Goal: Transaction & Acquisition: Download file/media

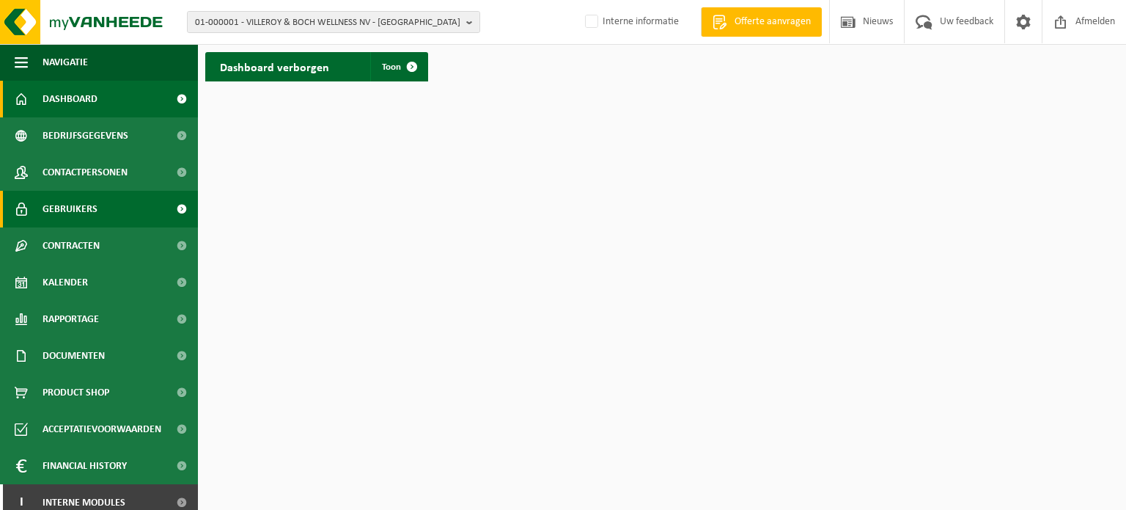
click at [67, 202] on span "Gebruikers" at bounding box center [70, 209] width 55 height 37
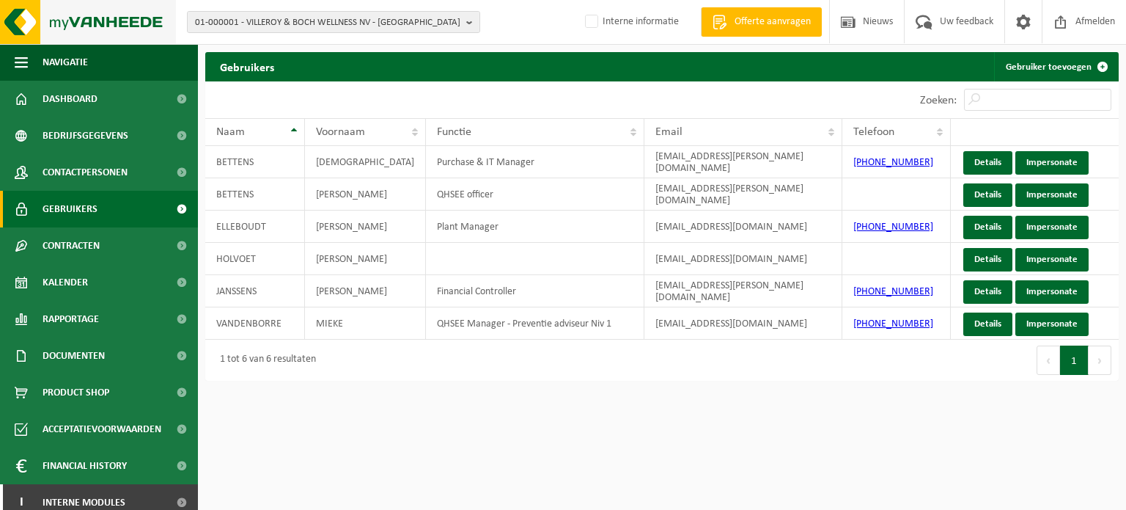
click at [92, 38] on img at bounding box center [88, 22] width 176 height 44
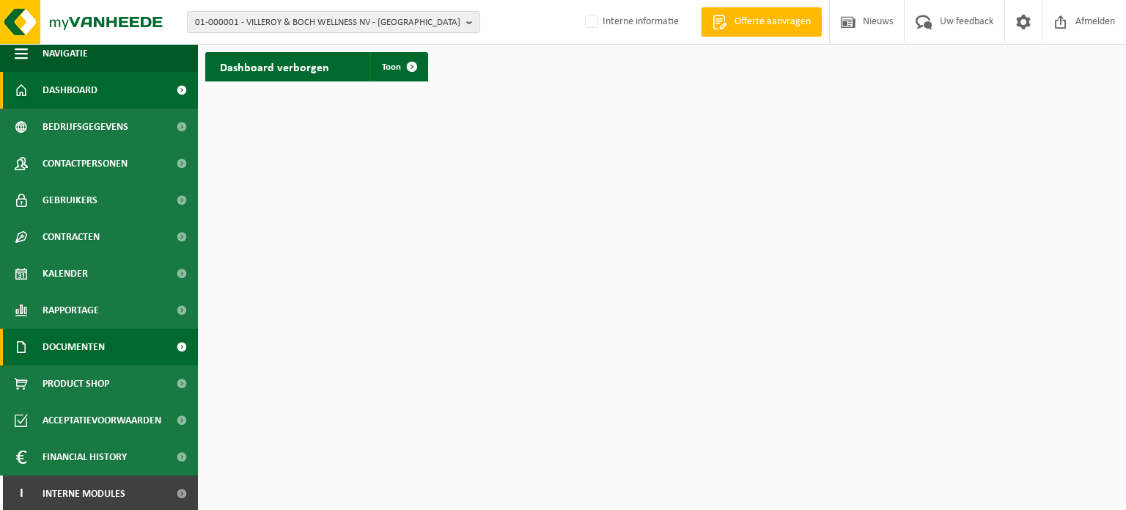
scroll to position [11, 0]
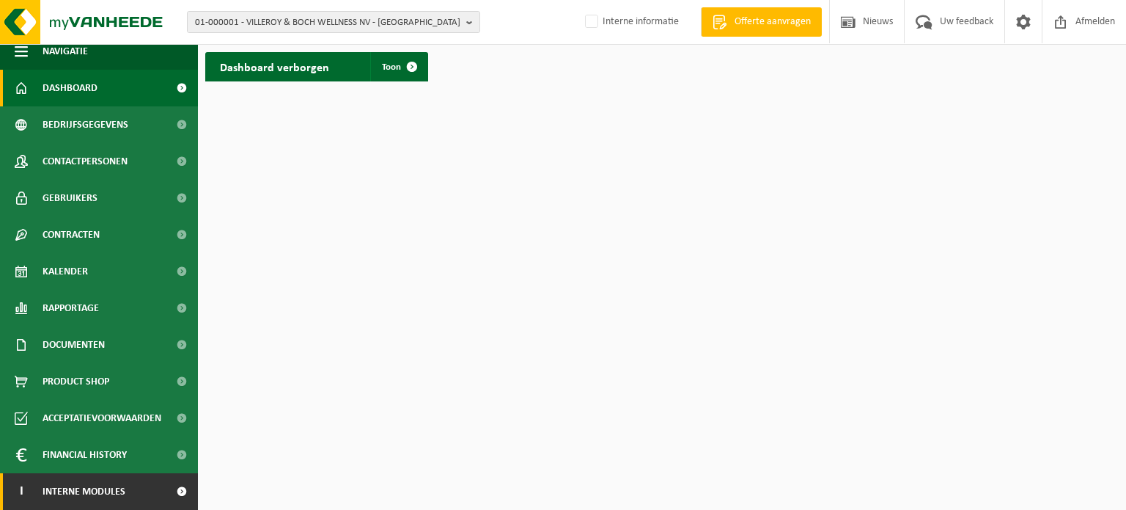
click at [111, 488] on span "Interne modules" at bounding box center [84, 491] width 83 height 37
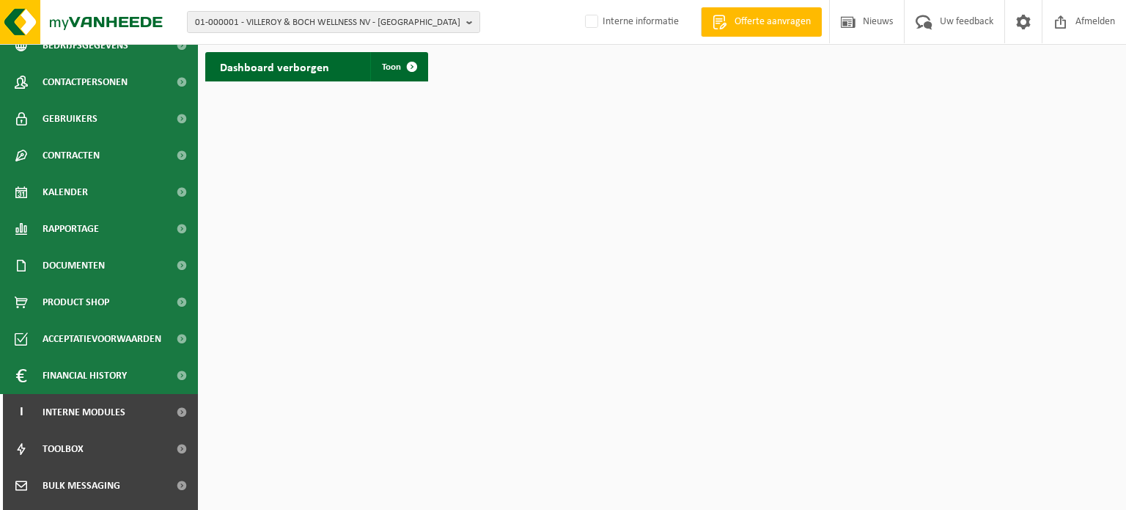
scroll to position [231, 0]
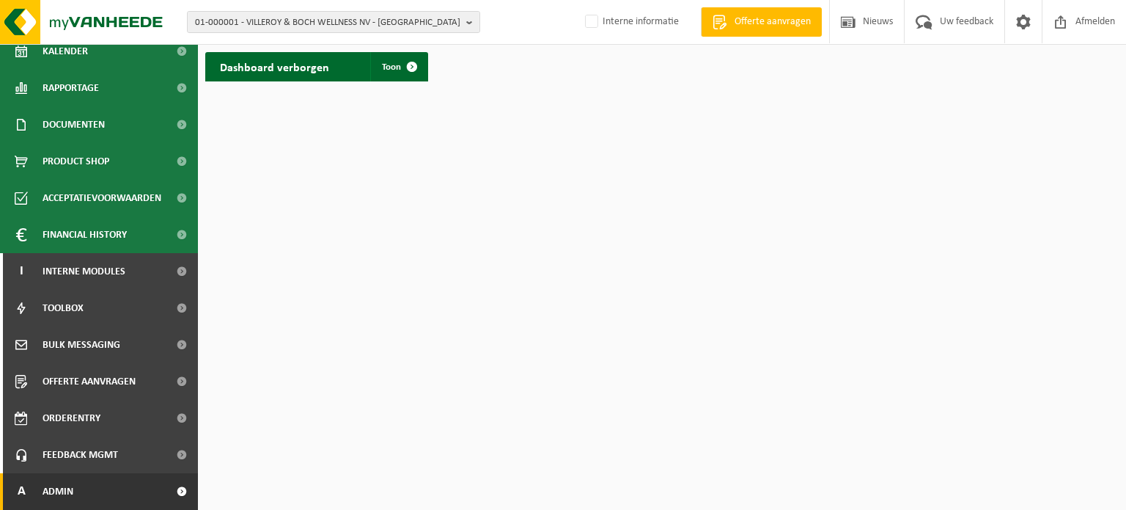
click at [62, 484] on span "Admin" at bounding box center [58, 491] width 31 height 37
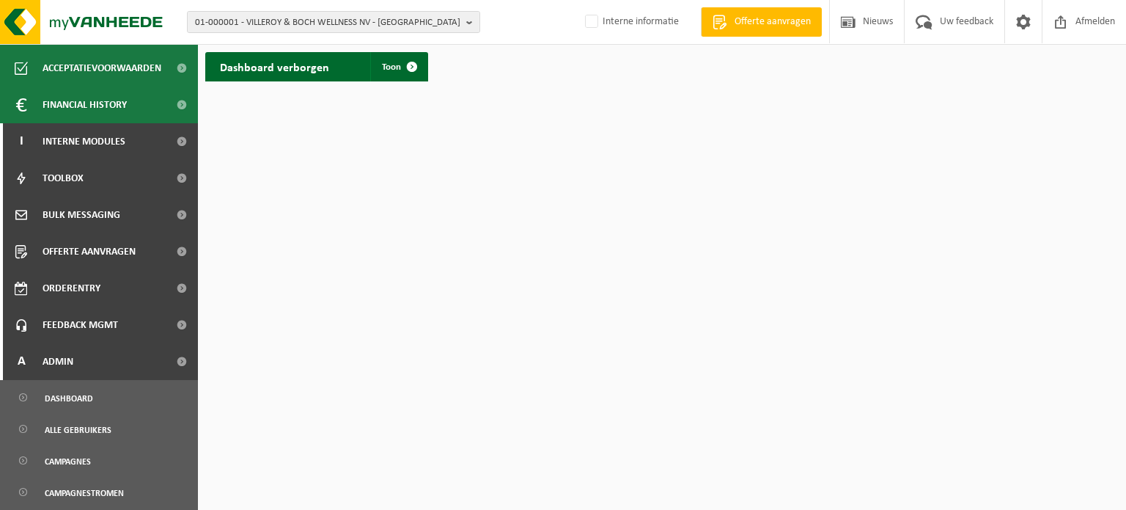
scroll to position [689, 0]
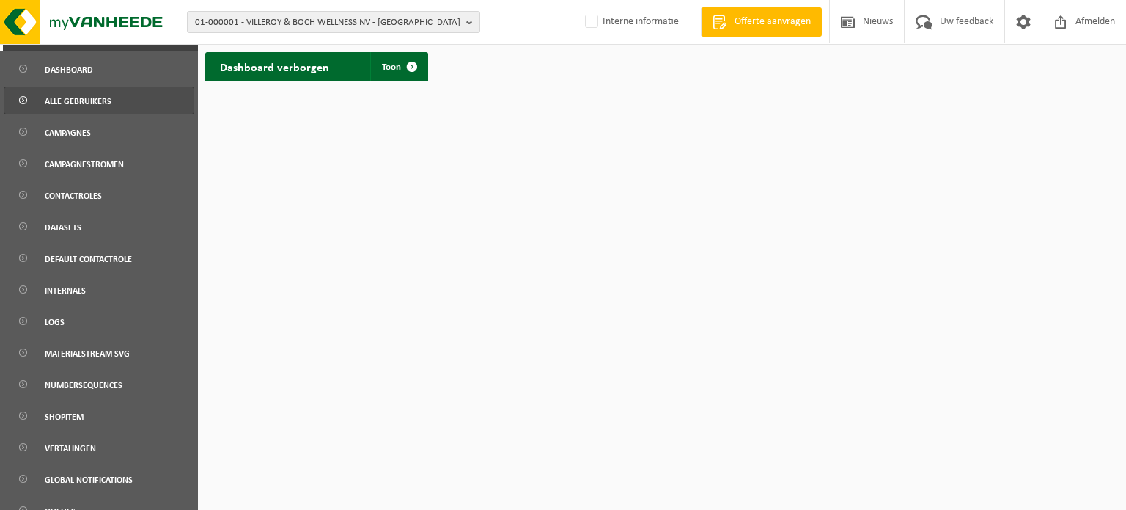
click at [73, 99] on span "Alle gebruikers" at bounding box center [78, 101] width 67 height 28
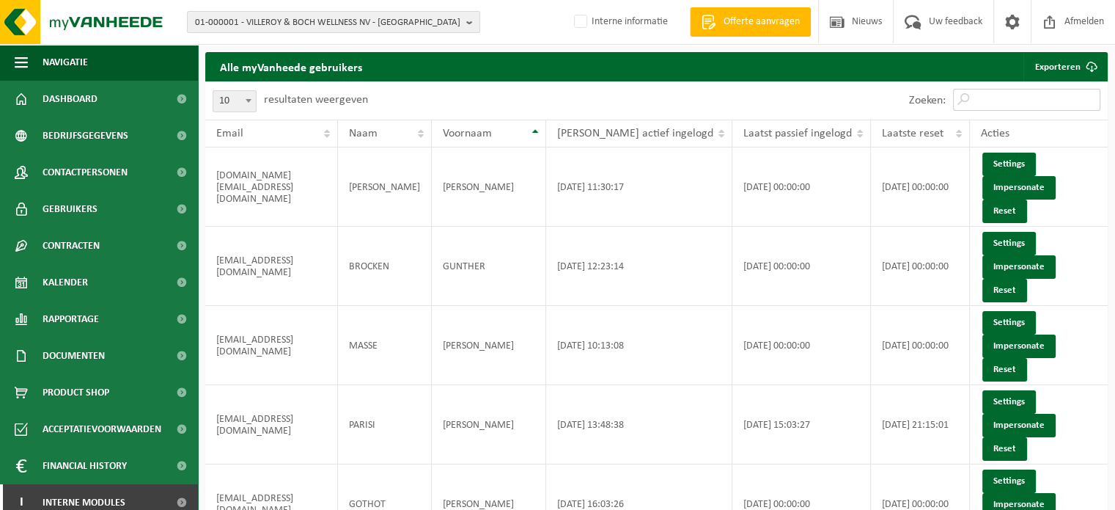
click at [996, 104] on input "Zoeken:" at bounding box center [1026, 100] width 147 height 22
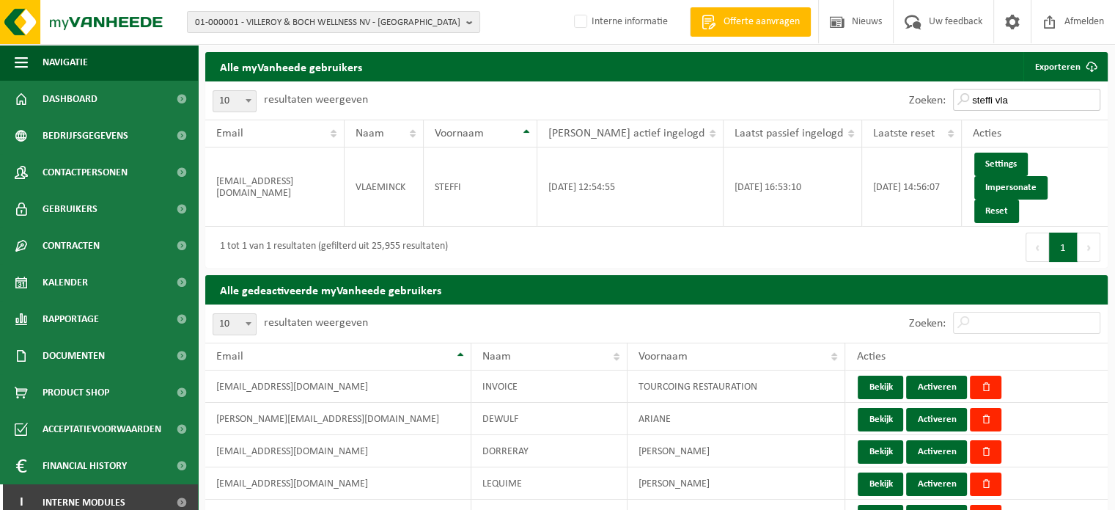
type input "steffi vla"
click at [994, 312] on input "Zoeken:" at bounding box center [1026, 323] width 147 height 22
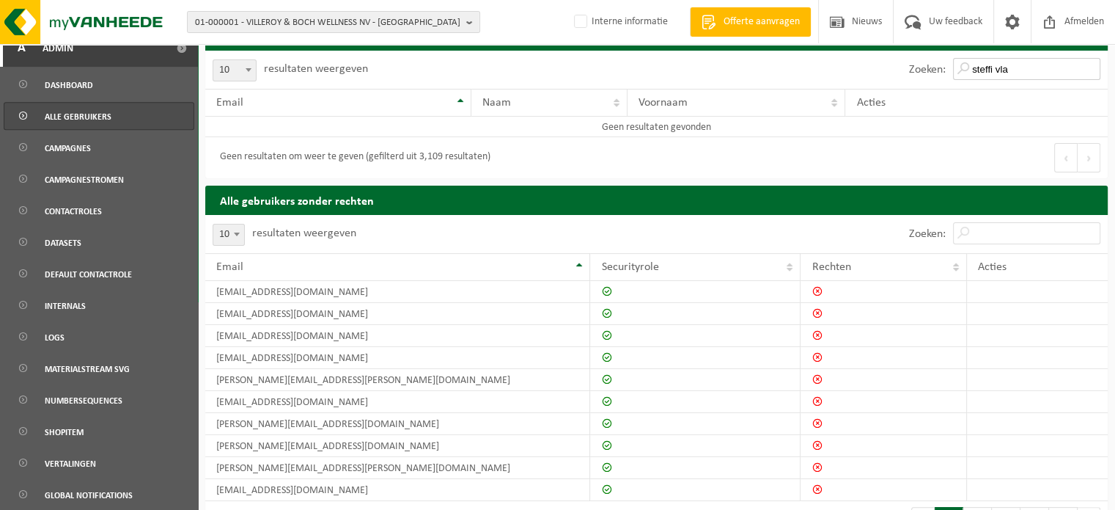
scroll to position [553, 0]
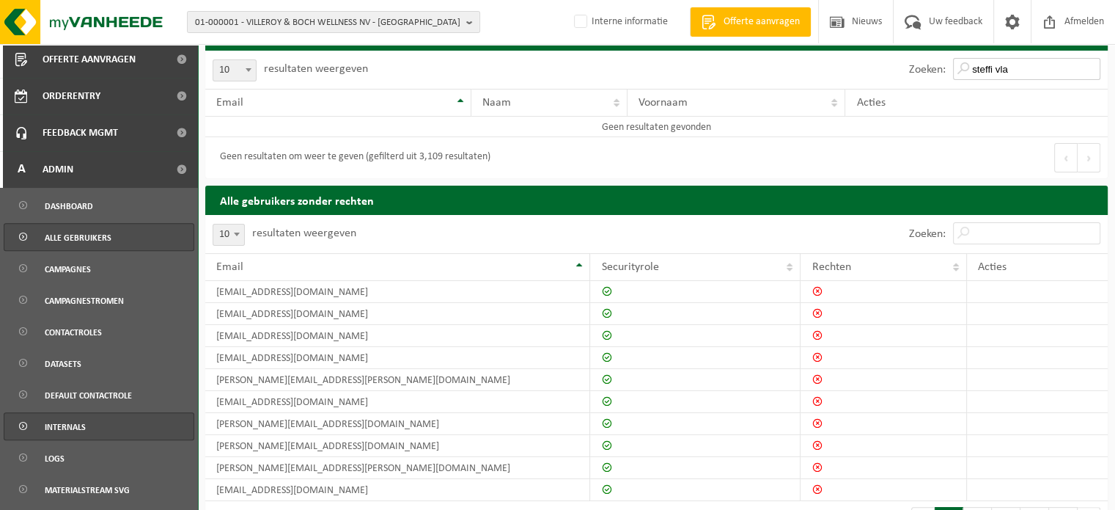
type input "steffi vla"
click at [53, 427] on span "Internals" at bounding box center [65, 427] width 41 height 28
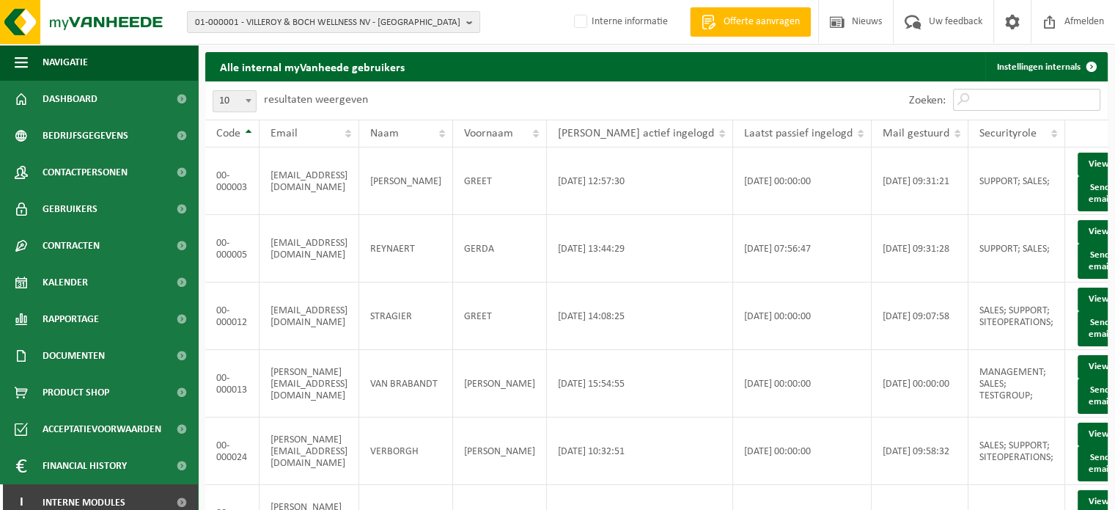
click at [1014, 100] on input "Zoeken:" at bounding box center [1026, 100] width 147 height 22
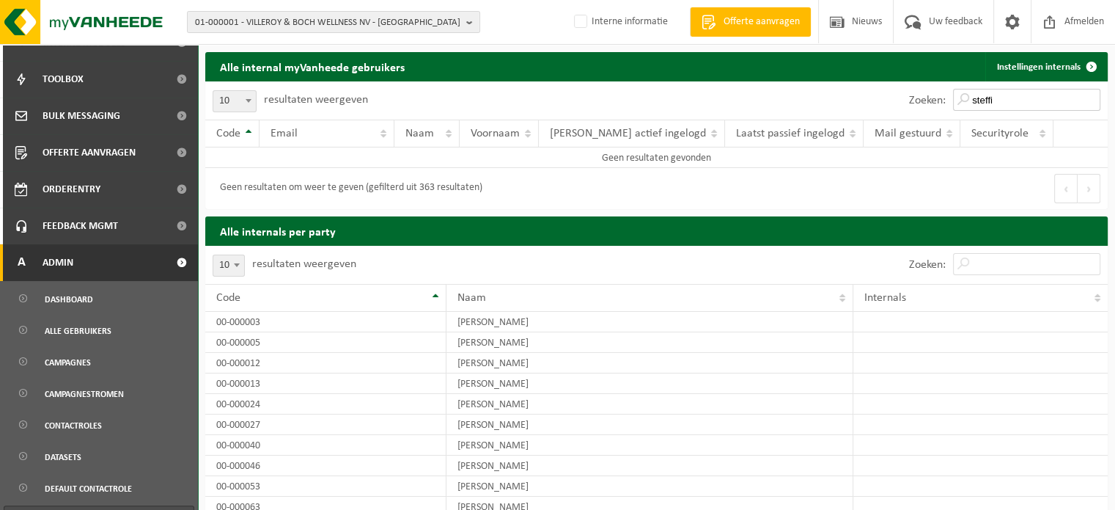
scroll to position [477, 0]
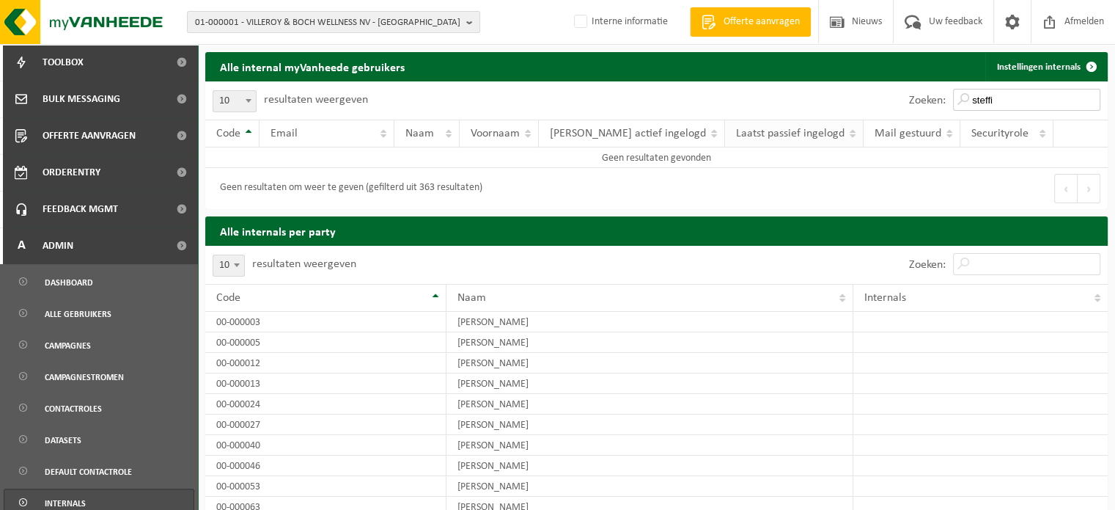
drag, startPoint x: 1021, startPoint y: 101, endPoint x: 765, endPoint y: 133, distance: 257.1
click at [765, 133] on div "10 25 50 100 10 resultaten weergeven Zoeken: steffi Code Email Naam Voornaam La…" at bounding box center [656, 145] width 903 height 128
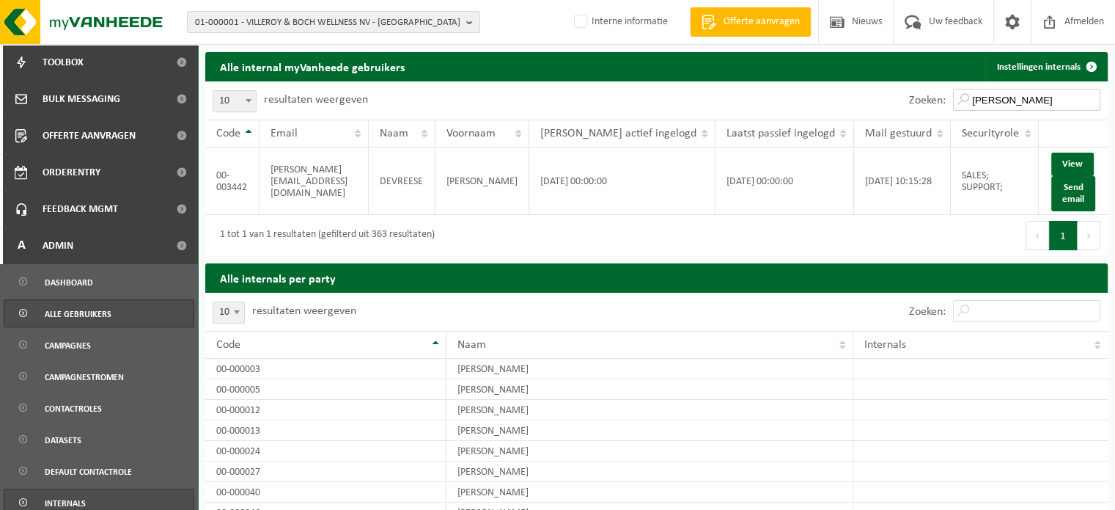
type input "sara"
click at [89, 313] on span "Alle gebruikers" at bounding box center [78, 314] width 67 height 28
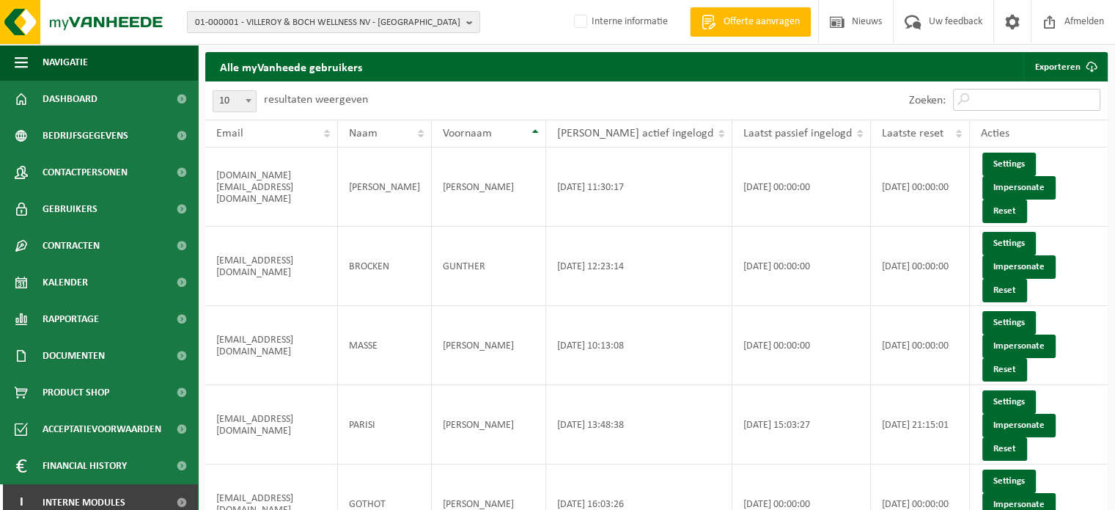
click at [1047, 104] on input "Zoeken:" at bounding box center [1026, 100] width 147 height 22
click at [1022, 108] on input "steff" at bounding box center [1026, 100] width 147 height 22
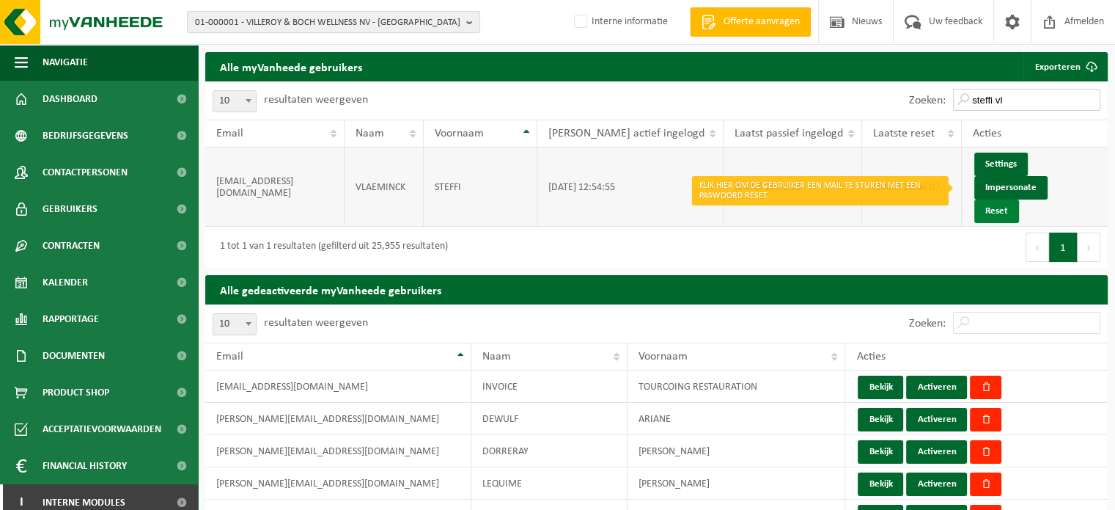
type input "steffi vl"
click at [974, 199] on link "Reset" at bounding box center [996, 210] width 45 height 23
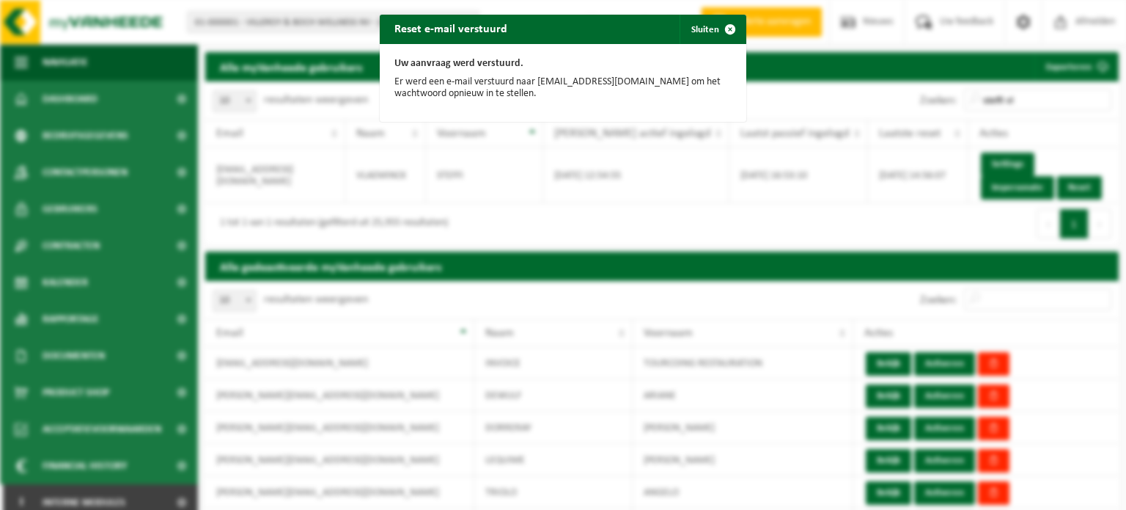
click at [699, 10] on div "Reset e-mail verstuurd Sluiten Uw aanvraag werd verstuurd. Er werd een e-mail v…" at bounding box center [563, 255] width 1126 height 510
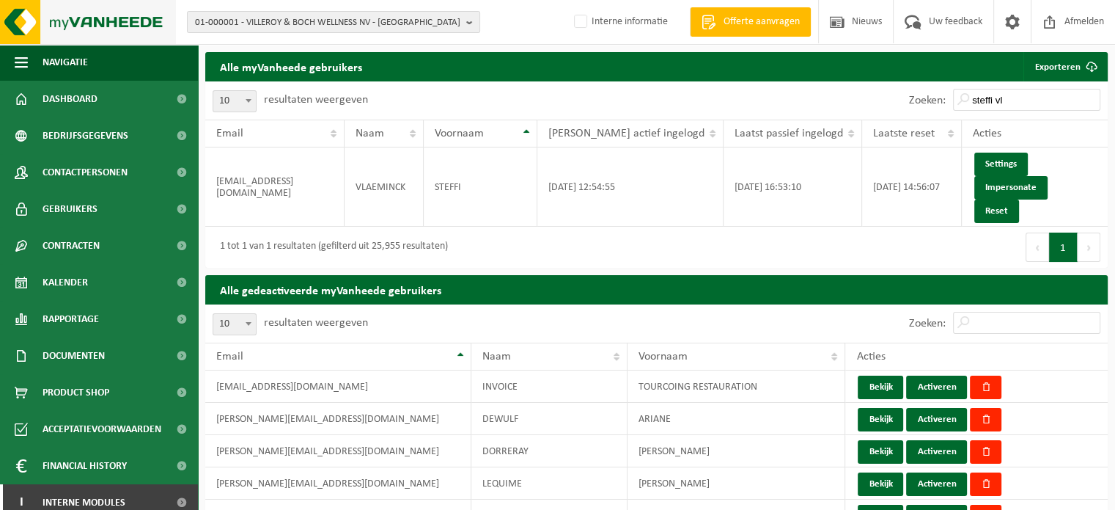
click at [81, 40] on img at bounding box center [88, 22] width 176 height 44
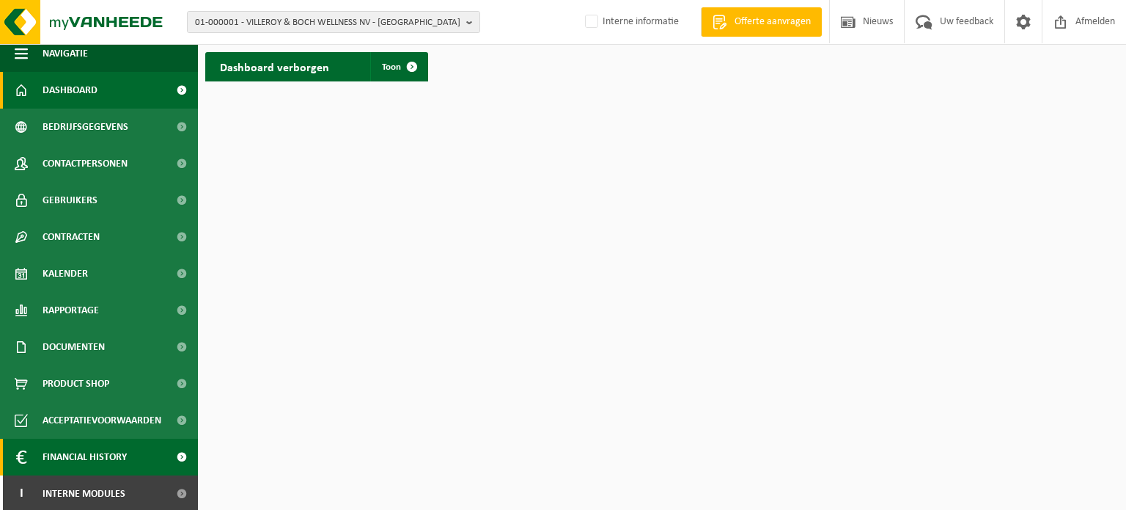
scroll to position [11, 0]
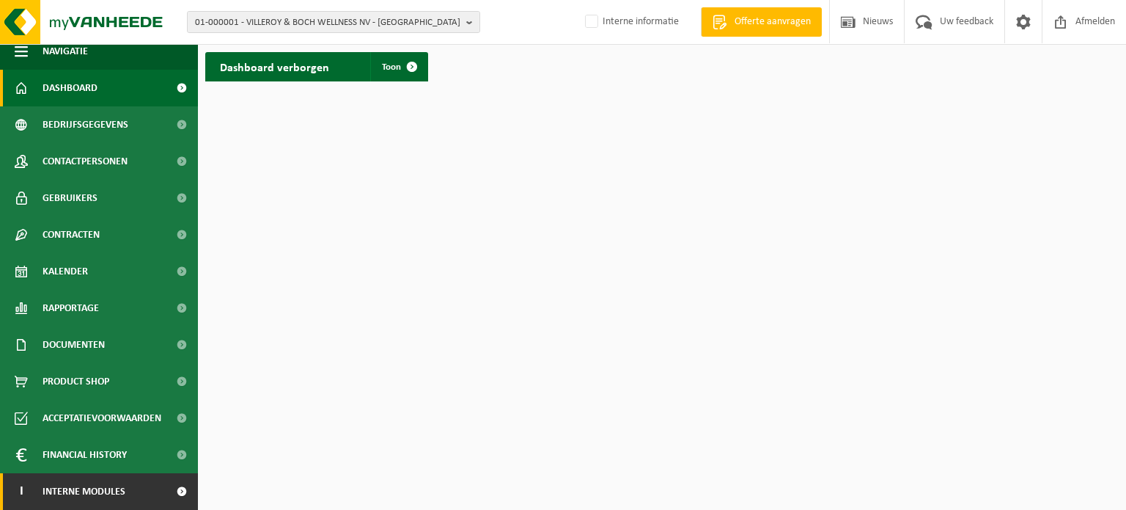
click at [48, 486] on span "Interne modules" at bounding box center [84, 491] width 83 height 37
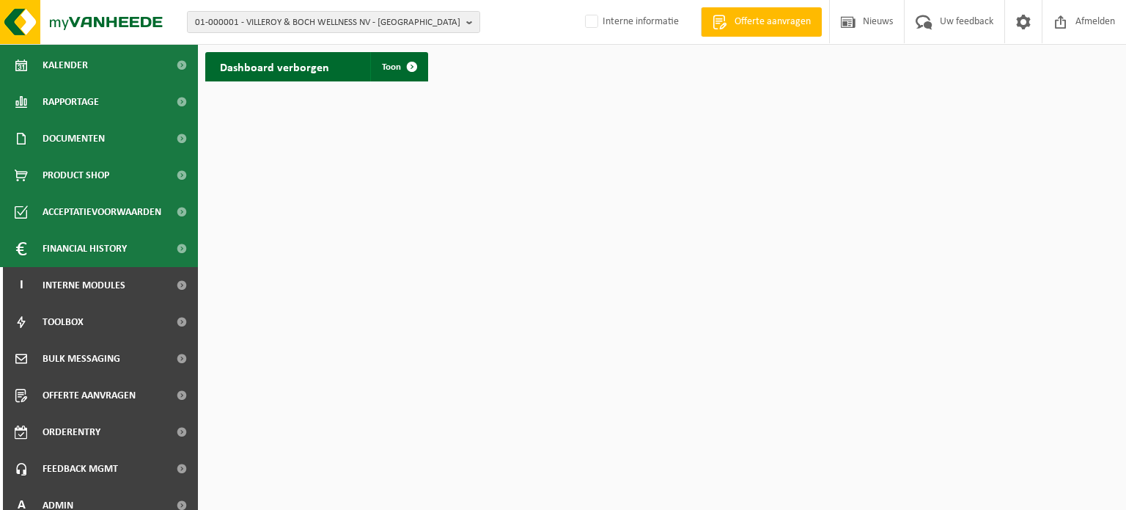
scroll to position [213, 0]
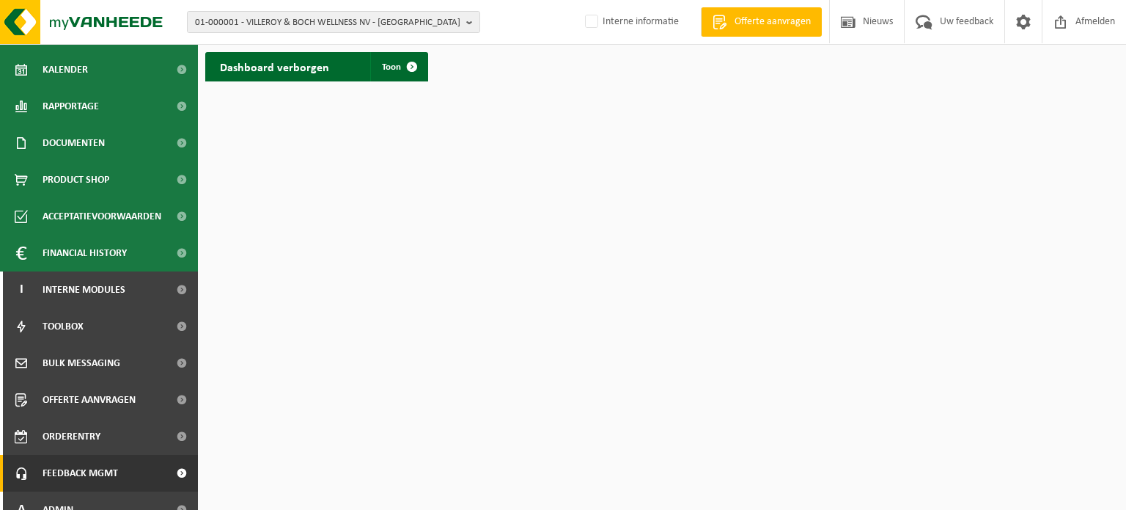
click at [48, 488] on span "Feedback MGMT" at bounding box center [81, 473] width 76 height 37
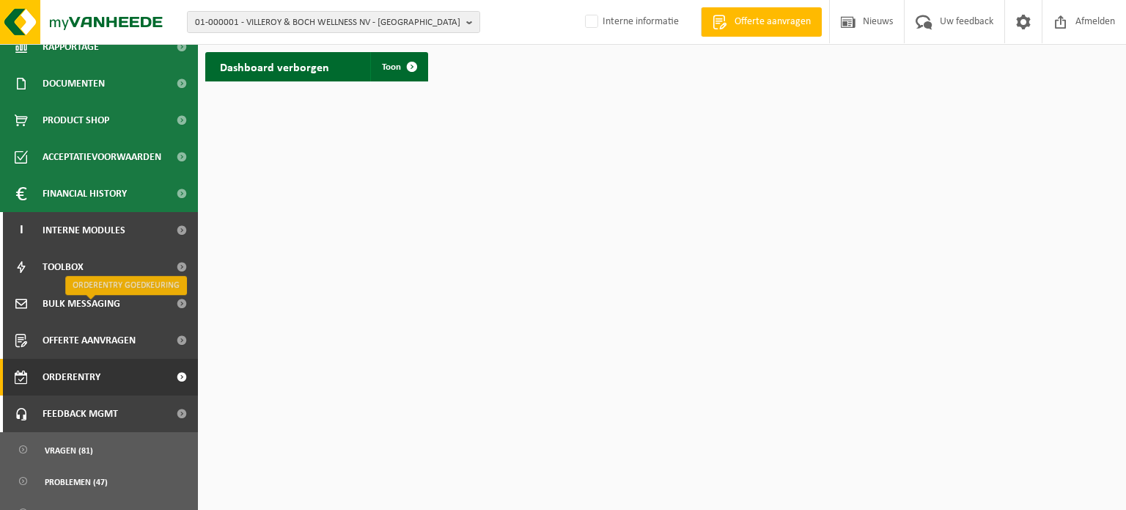
scroll to position [328, 0]
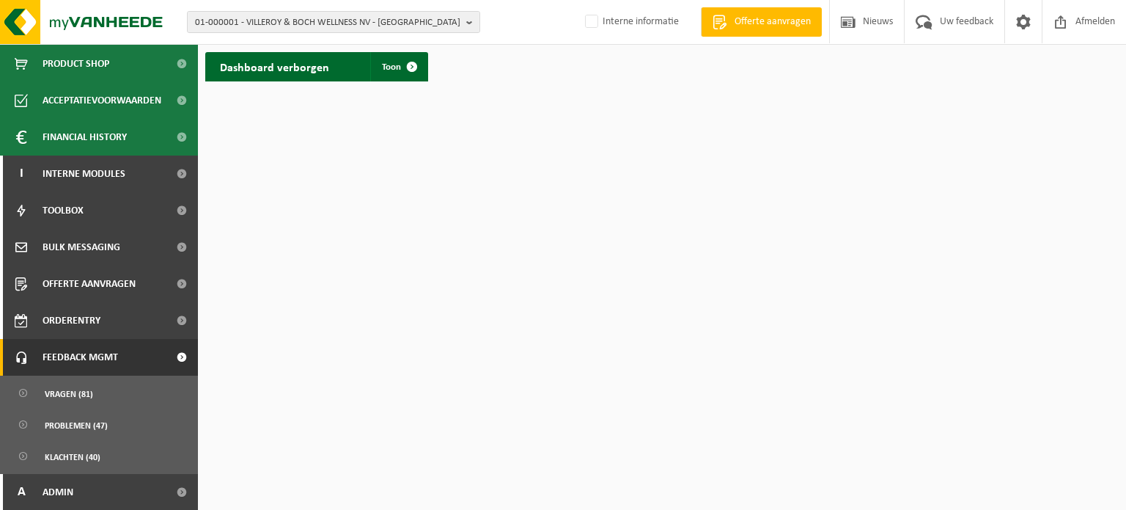
click at [62, 358] on span "Feedback MGMT" at bounding box center [81, 357] width 76 height 37
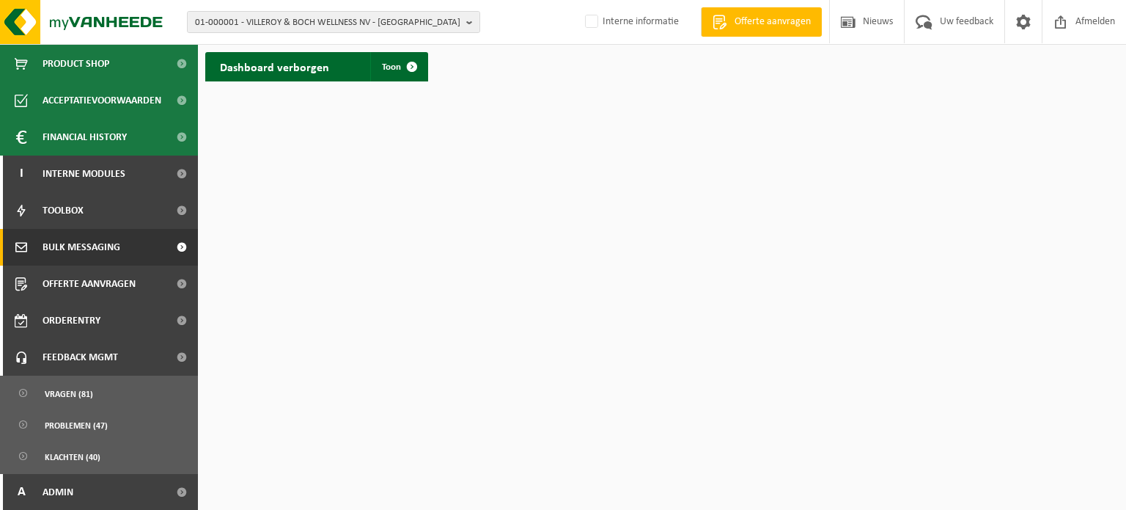
scroll to position [231, 0]
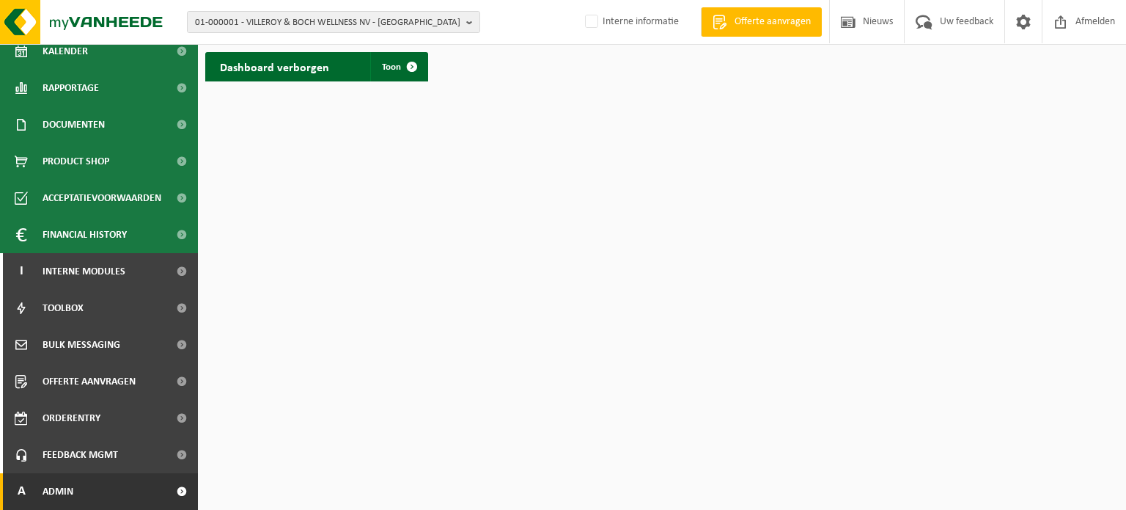
click at [125, 489] on link "A Admin" at bounding box center [99, 491] width 198 height 37
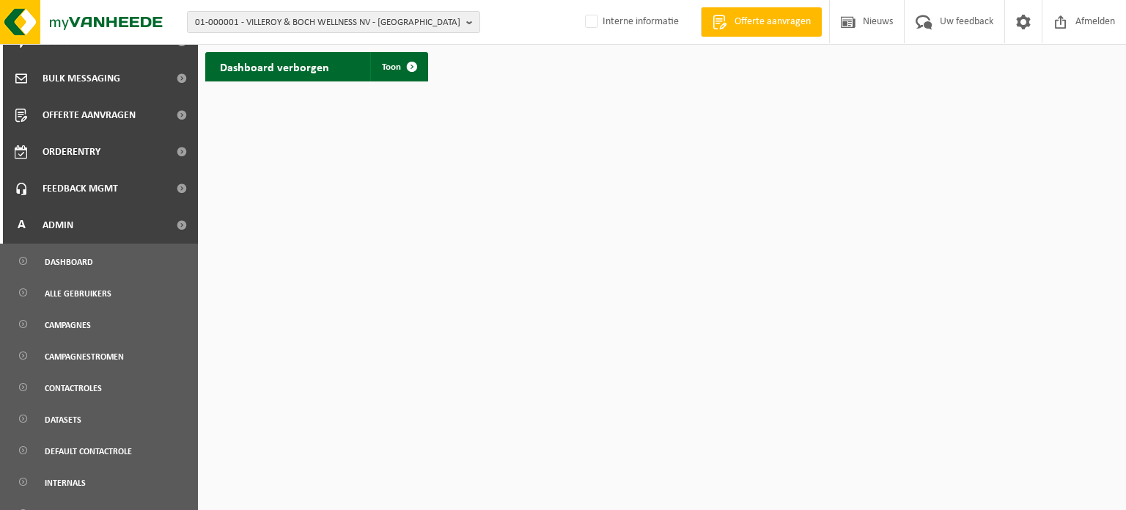
scroll to position [469, 0]
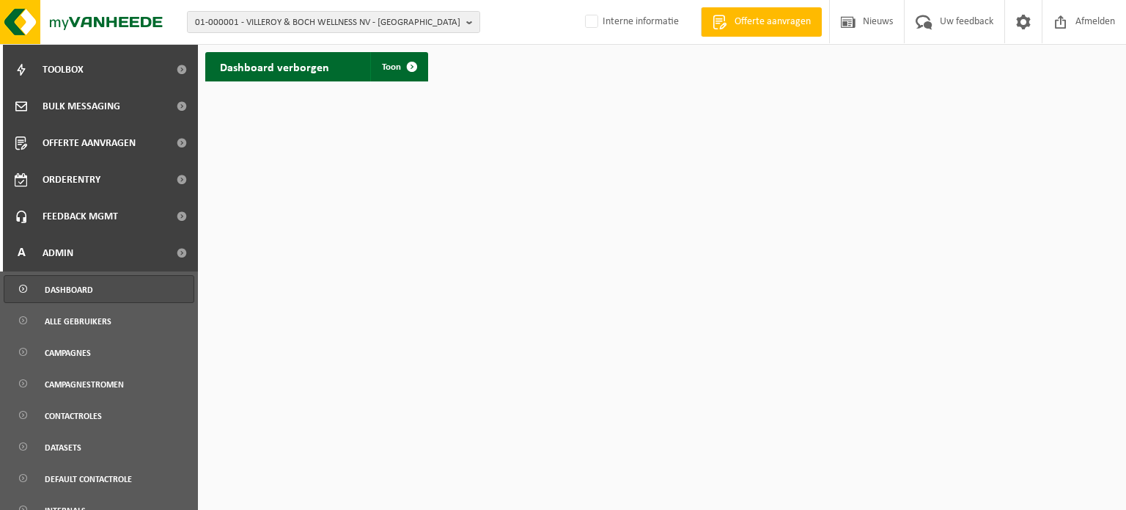
click at [62, 292] on span "Dashboard" at bounding box center [69, 290] width 48 height 28
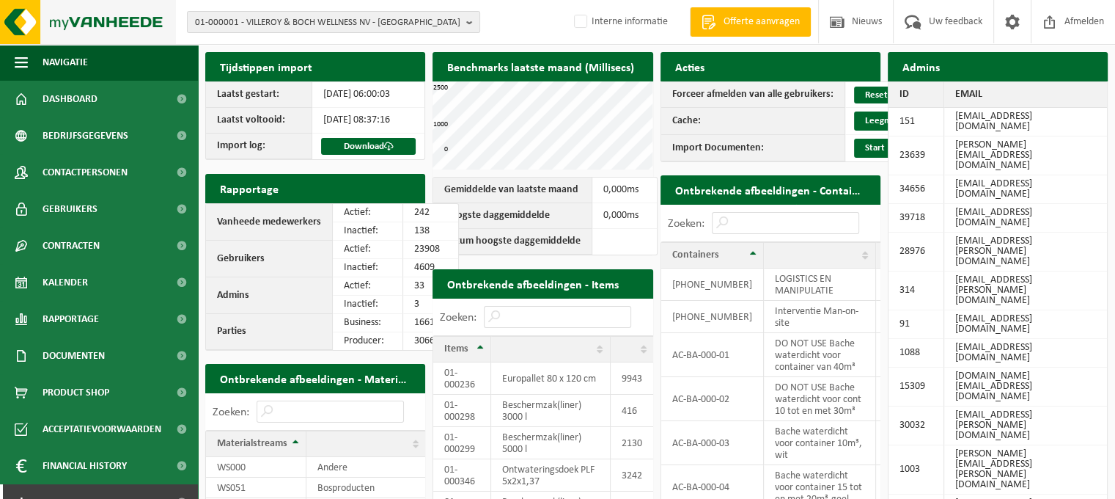
click at [95, 8] on img at bounding box center [88, 22] width 176 height 44
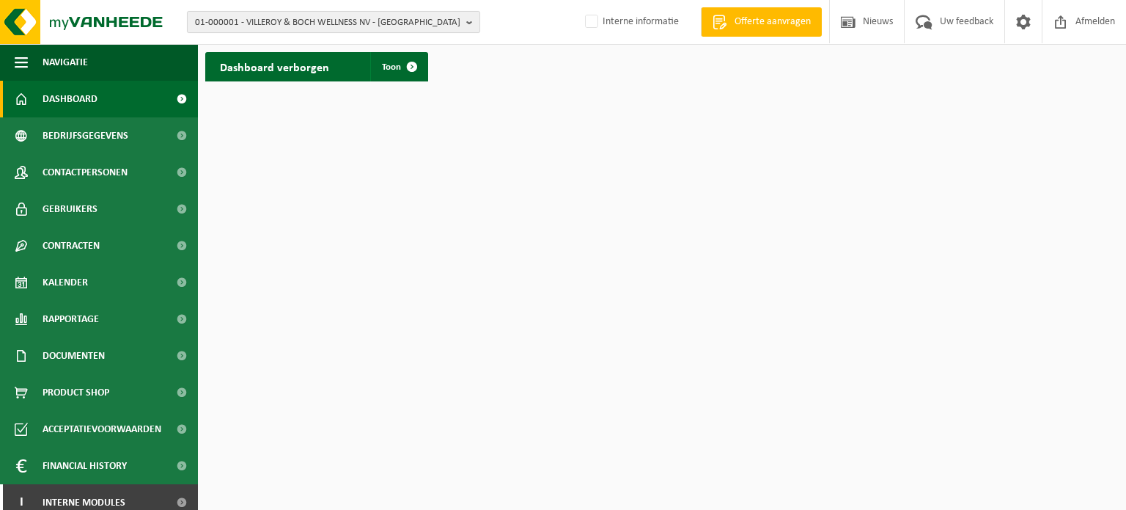
click at [304, 20] on span "01-000001 - VILLEROY & BOCH WELLNESS NV - [GEOGRAPHIC_DATA]" at bounding box center [327, 23] width 265 height 22
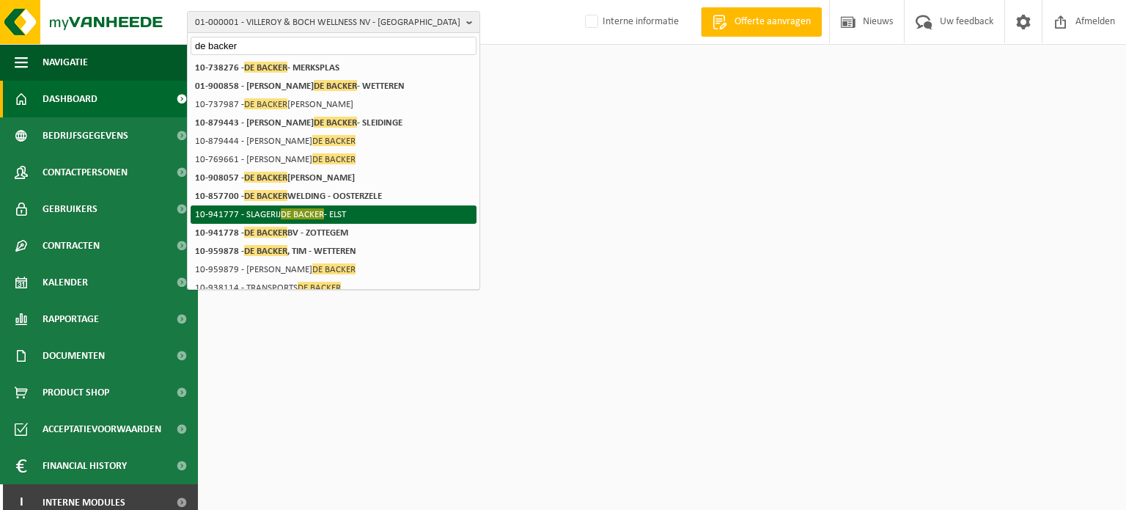
type input "de backer"
click at [323, 216] on span "DE BACKER" at bounding box center [302, 213] width 43 height 11
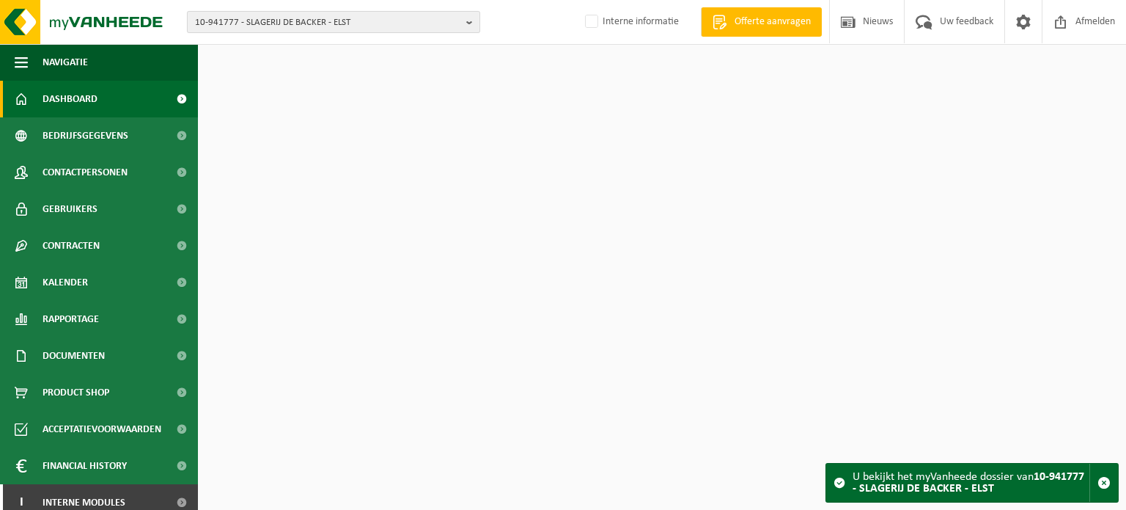
click at [295, 14] on span "10-941777 - SLAGERIJ DE BACKER - ELST" at bounding box center [327, 23] width 265 height 22
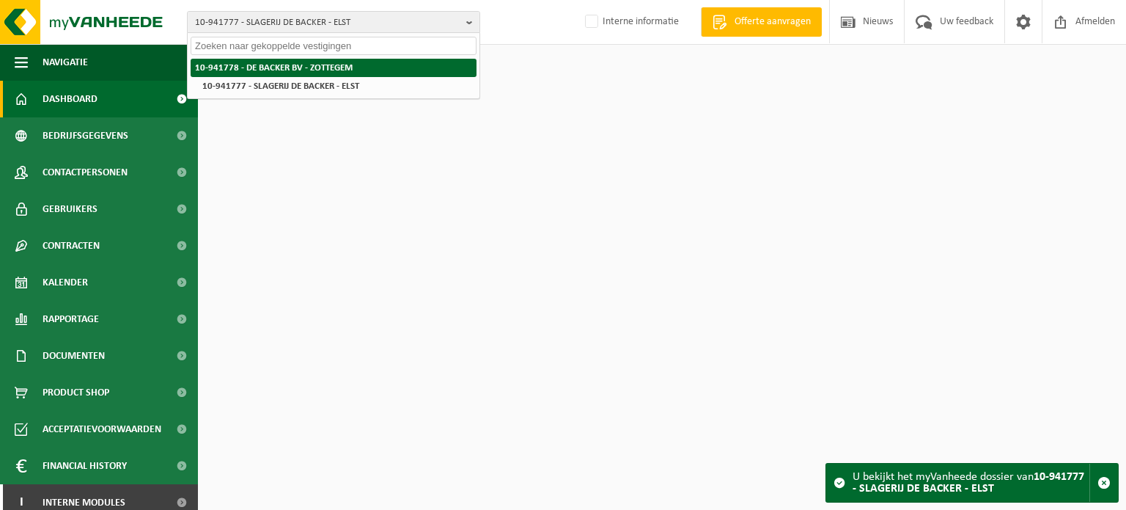
click at [284, 66] on strong "10-941778 - DE BACKER BV - ZOTTEGEM" at bounding box center [274, 68] width 158 height 10
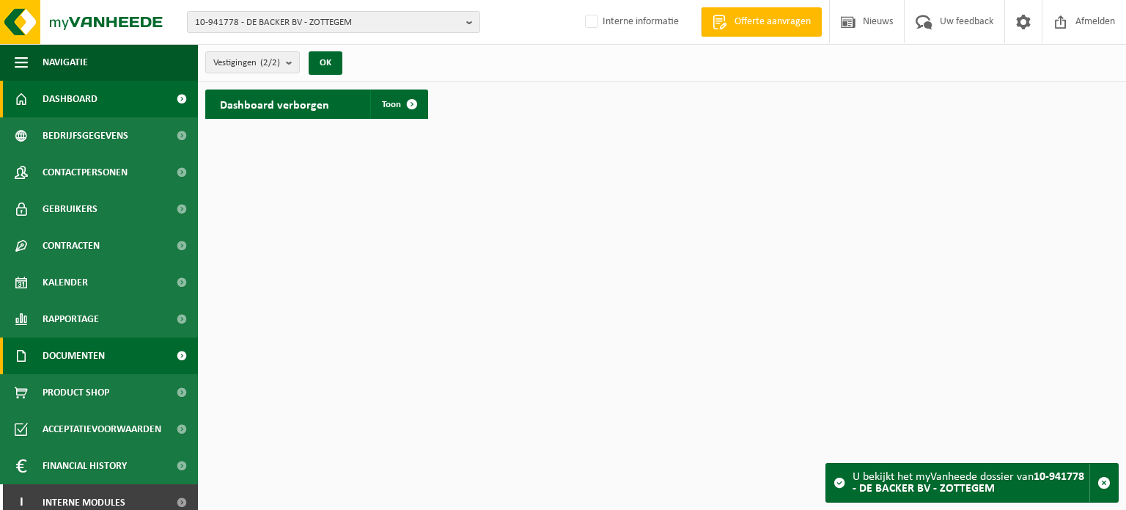
click at [56, 345] on span "Documenten" at bounding box center [74, 355] width 62 height 37
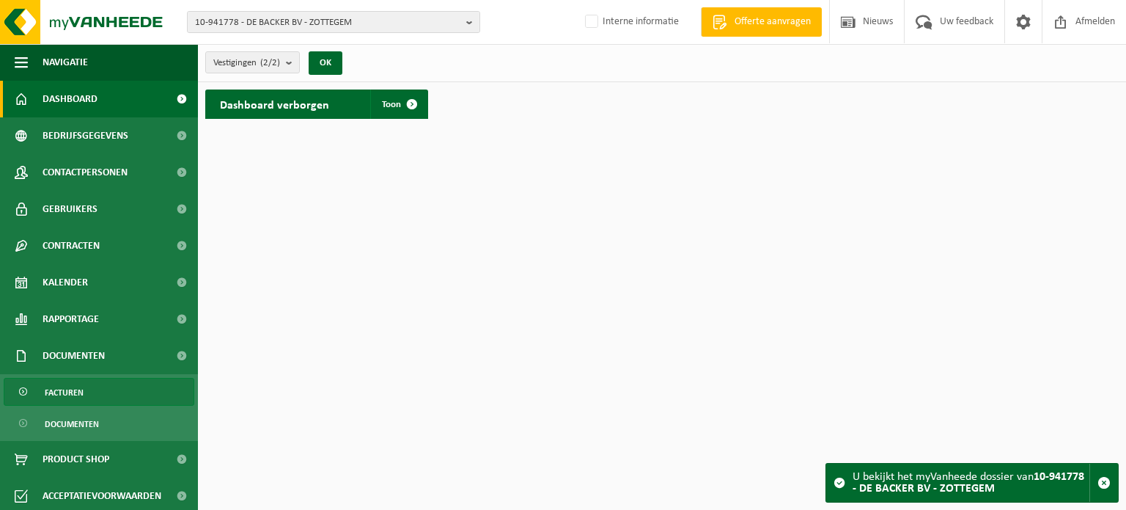
click at [81, 382] on span "Facturen" at bounding box center [64, 392] width 39 height 28
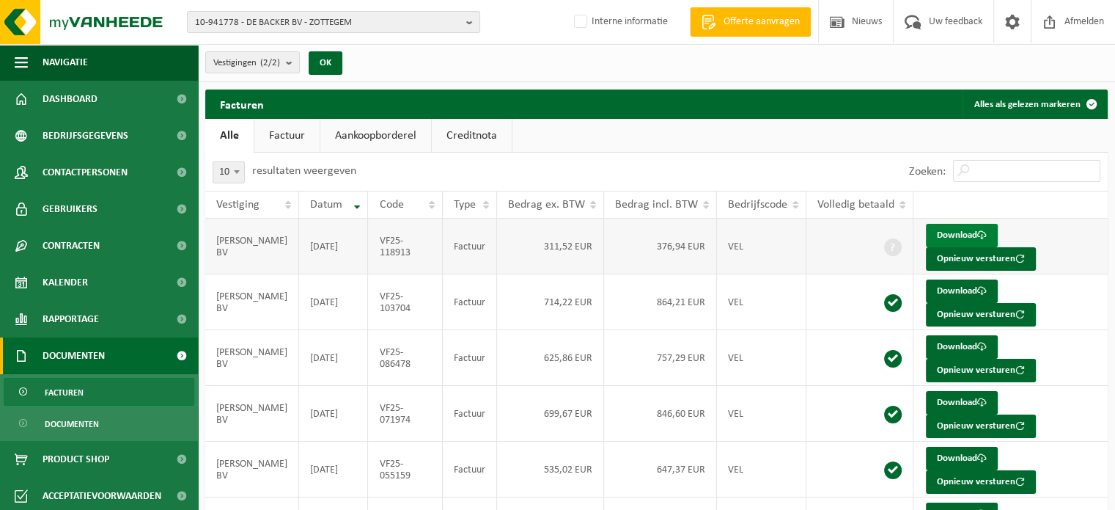
click at [933, 237] on link "Download" at bounding box center [962, 235] width 72 height 23
click at [952, 292] on link "Download" at bounding box center [962, 290] width 72 height 23
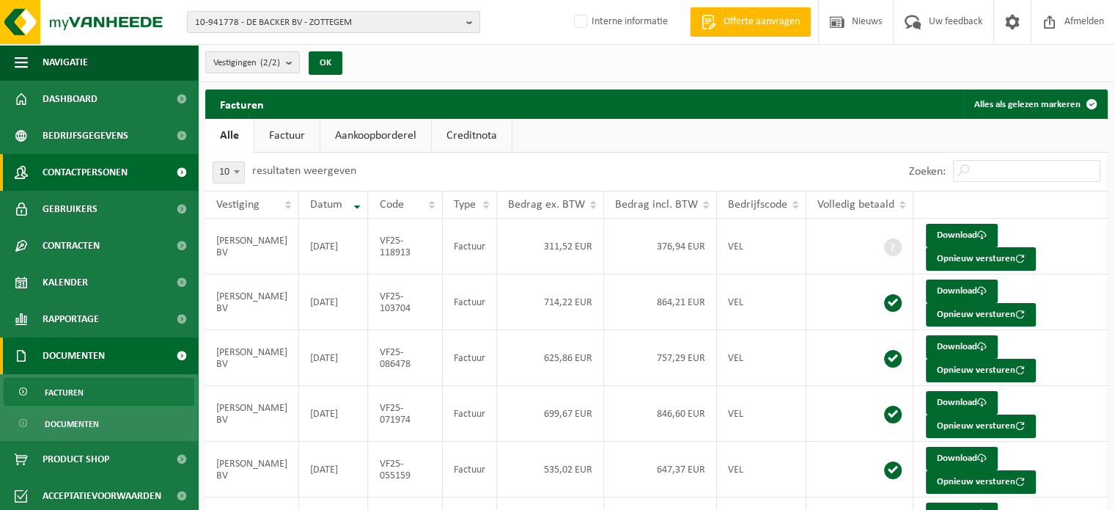
click at [67, 174] on span "Contactpersonen" at bounding box center [85, 172] width 85 height 37
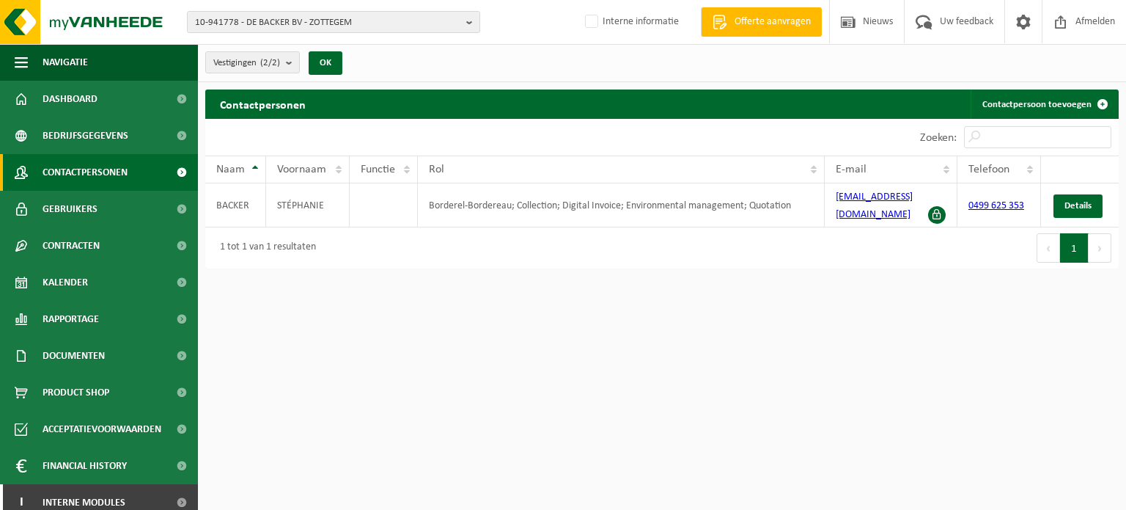
click at [463, 259] on div "Contactpersonen Contactpersoon toevoegen Even geduld. Door de grote hoeveelheid…" at bounding box center [662, 182] width 928 height 186
click at [87, 131] on span "Bedrijfsgegevens" at bounding box center [86, 135] width 86 height 37
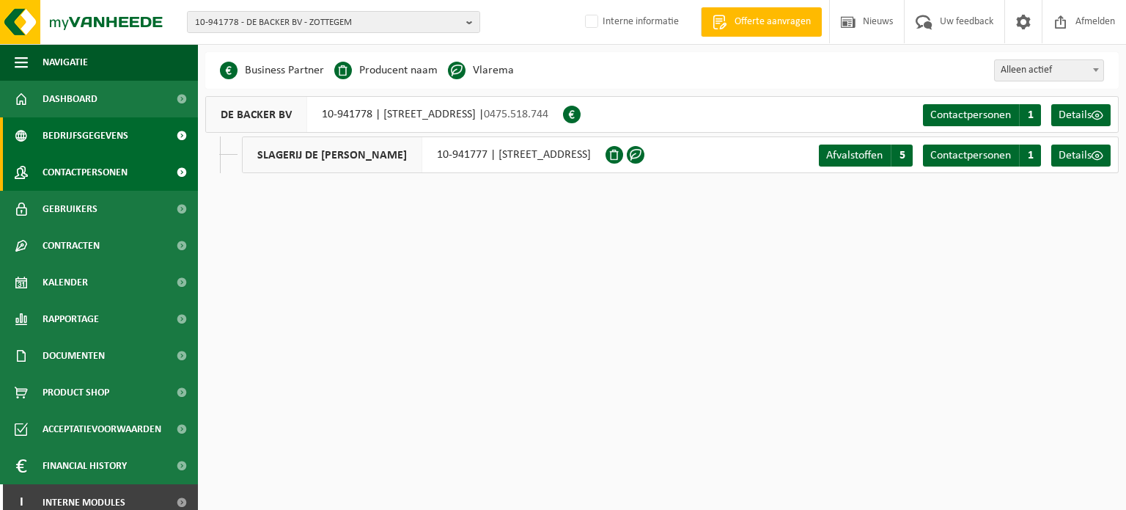
click at [74, 175] on span "Contactpersonen" at bounding box center [85, 172] width 85 height 37
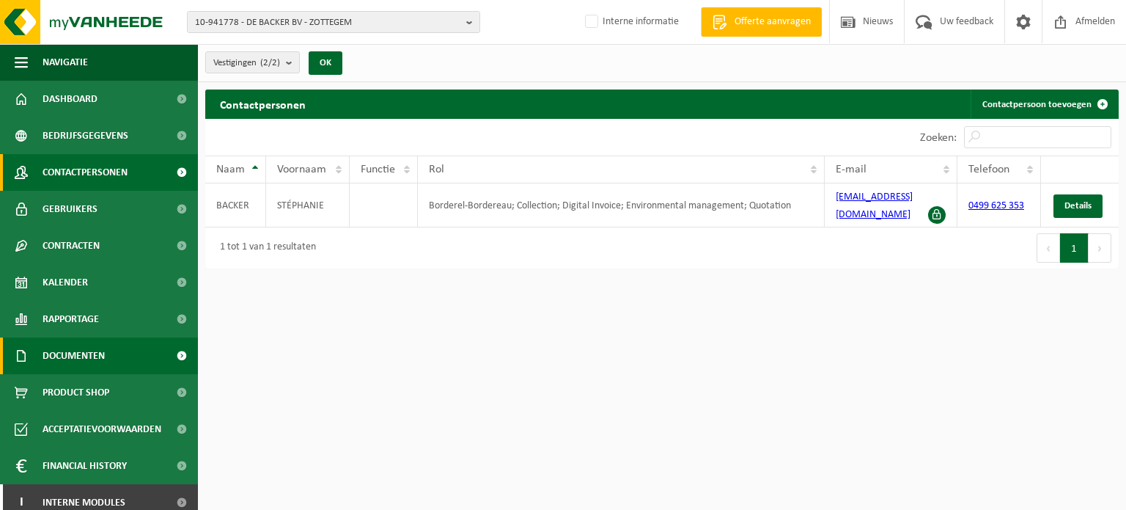
click at [98, 363] on span "Documenten" at bounding box center [74, 355] width 62 height 37
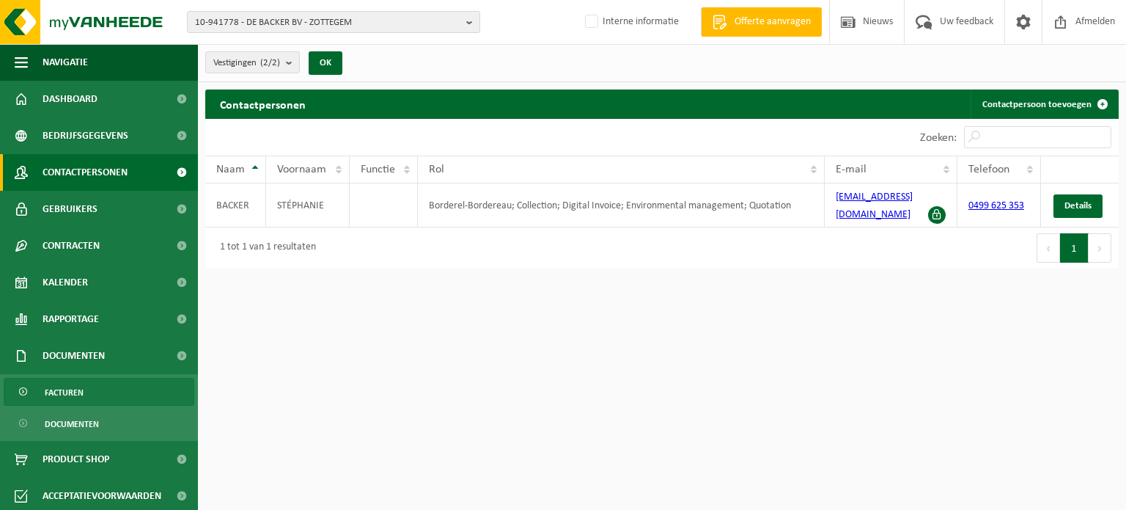
click at [80, 396] on span "Facturen" at bounding box center [64, 392] width 39 height 28
